Goal: Task Accomplishment & Management: Complete application form

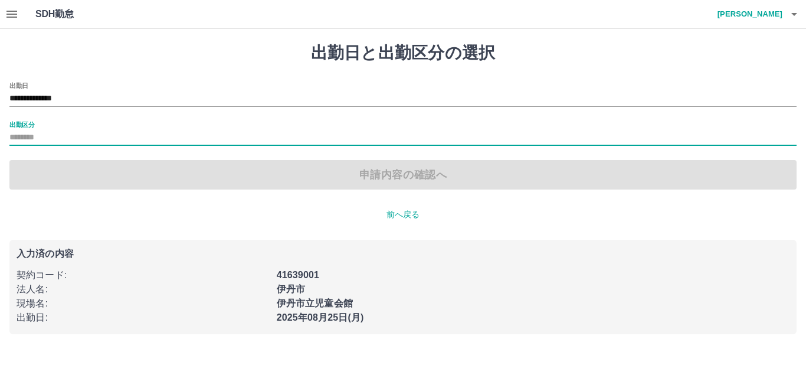
click at [51, 140] on input "出勤区分" at bounding box center [402, 137] width 787 height 15
click at [24, 127] on label "出勤区分" at bounding box center [21, 124] width 25 height 9
click at [24, 130] on input "出勤区分" at bounding box center [402, 137] width 787 height 15
drag, startPoint x: 25, startPoint y: 129, endPoint x: 30, endPoint y: 139, distance: 10.6
click at [27, 134] on div "出勤区分" at bounding box center [402, 133] width 787 height 25
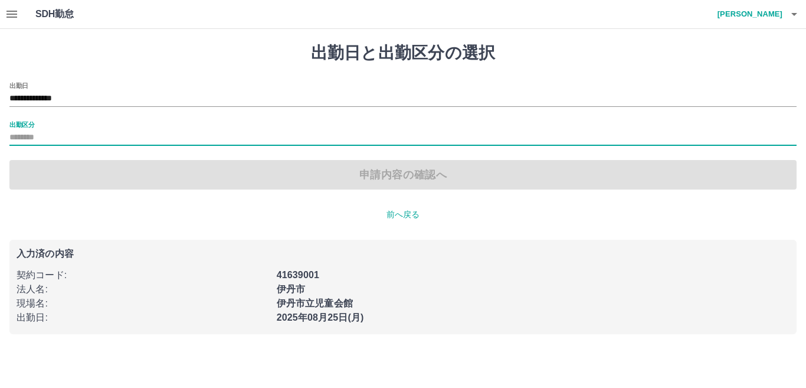
click at [30, 139] on input "出勤区分" at bounding box center [402, 137] width 787 height 15
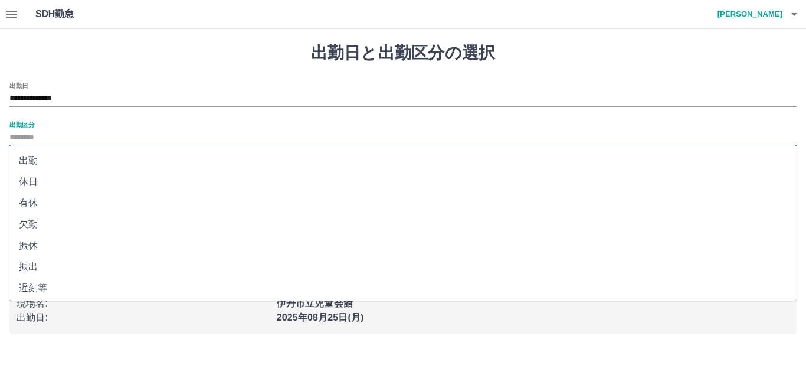
click at [16, 137] on input "出勤区分" at bounding box center [402, 137] width 787 height 15
click at [56, 157] on li "出勤" at bounding box center [402, 160] width 787 height 21
type input "**"
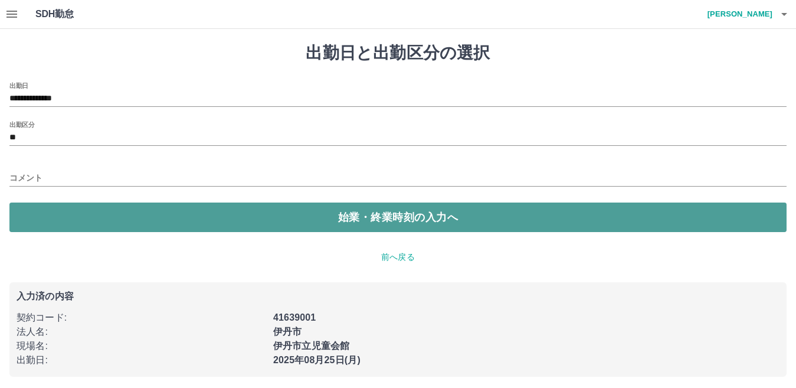
click at [430, 213] on button "始業・終業時刻の入力へ" at bounding box center [397, 217] width 777 height 30
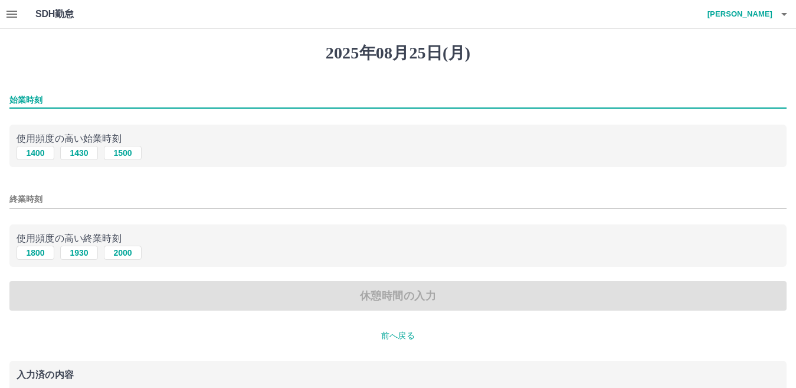
click at [38, 101] on input "始業時刻" at bounding box center [397, 99] width 777 height 17
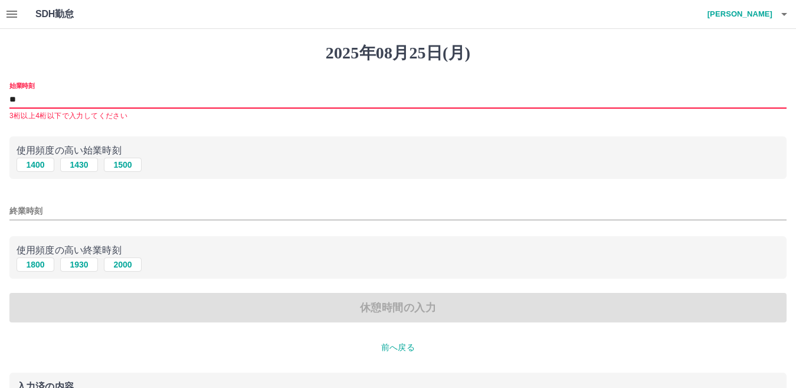
type input "****"
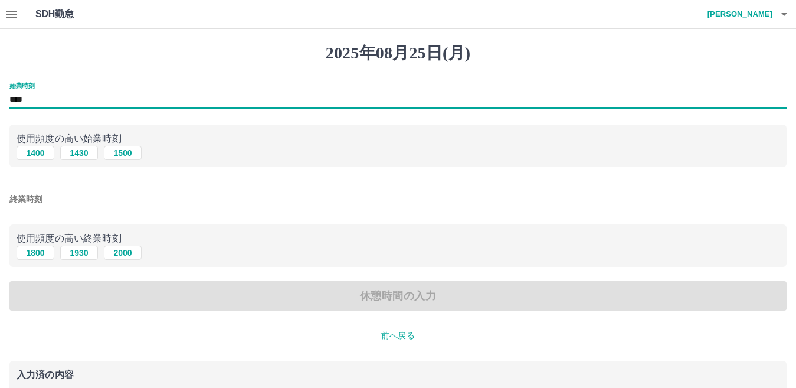
click at [87, 202] on input "終業時刻" at bounding box center [397, 199] width 777 height 17
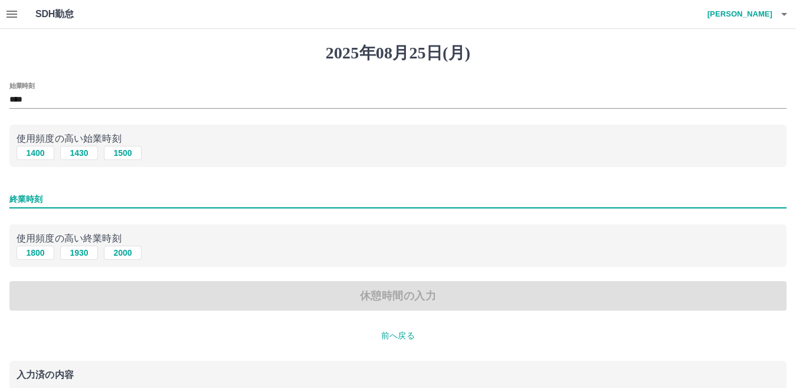
type input "****"
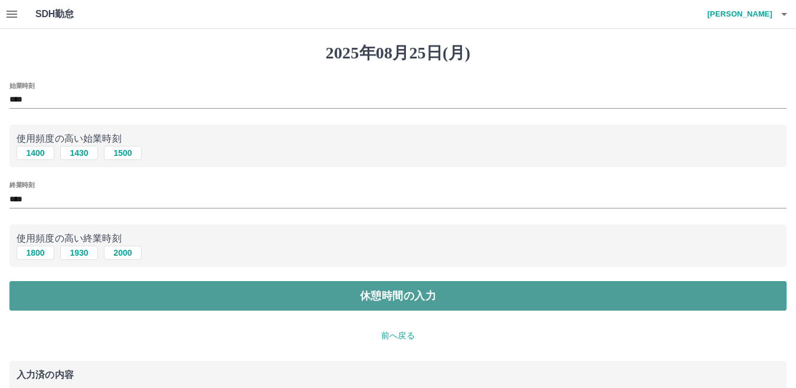
click at [408, 287] on button "休憩時間の入力" at bounding box center [397, 296] width 777 height 30
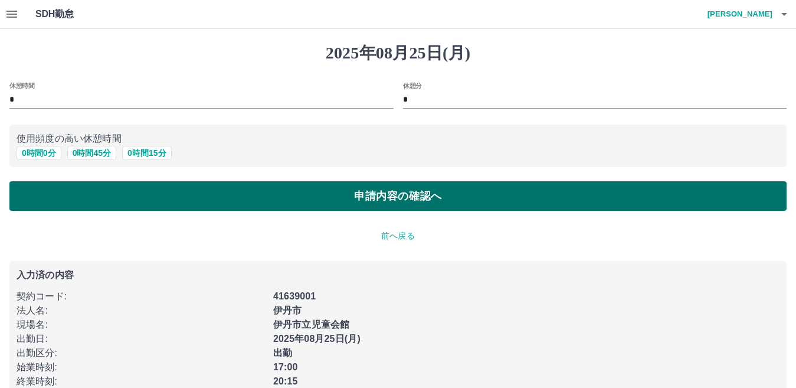
click at [355, 196] on button "申請内容の確認へ" at bounding box center [397, 196] width 777 height 30
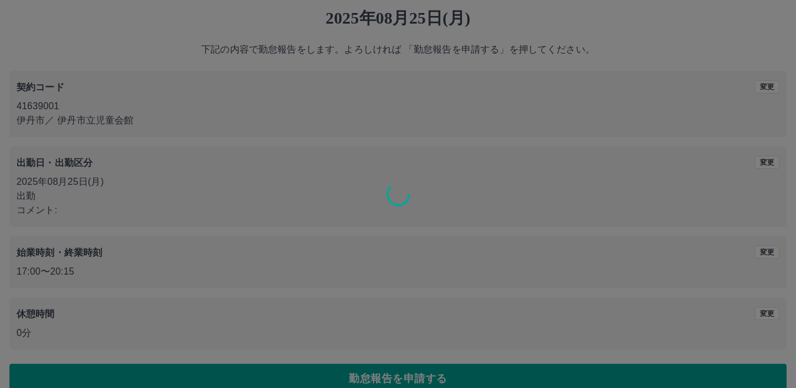
scroll to position [54, 0]
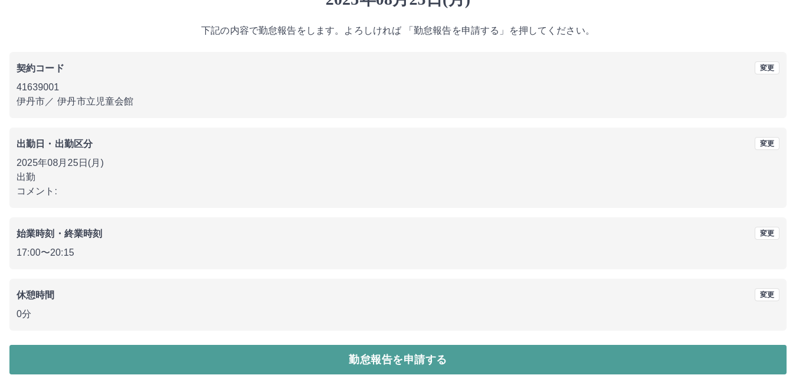
click at [485, 348] on button "勤怠報告を申請する" at bounding box center [397, 360] width 777 height 30
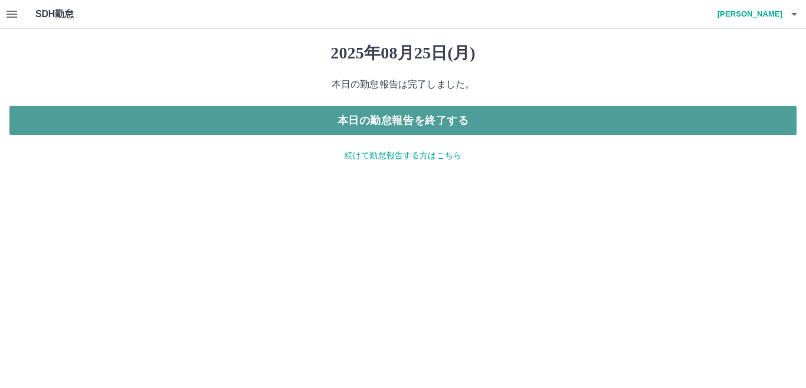
click at [438, 112] on button "本日の勤怠報告を終了する" at bounding box center [402, 121] width 787 height 30
